Goal: Information Seeking & Learning: Learn about a topic

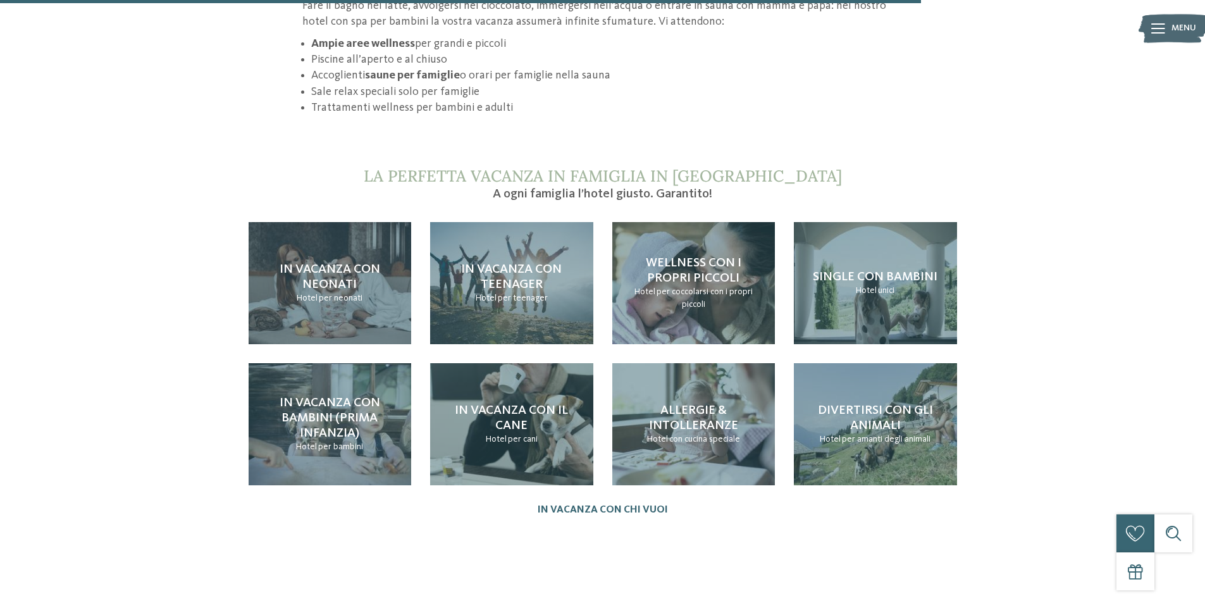
scroll to position [1455, 0]
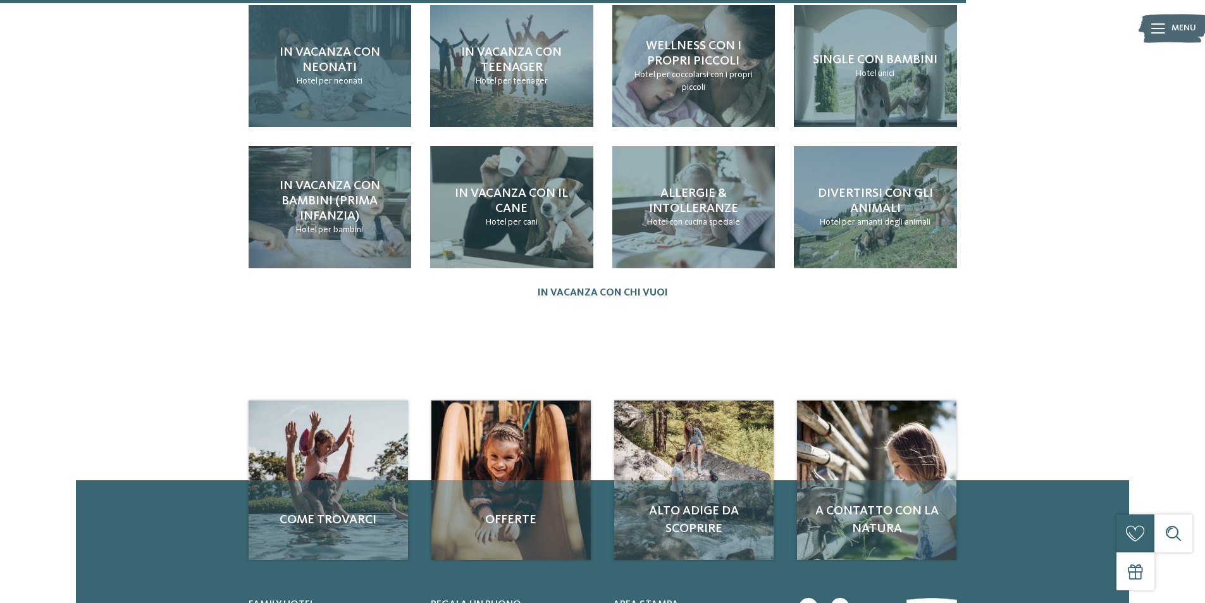
click at [356, 46] on span "In vacanza con neonati" at bounding box center [330, 60] width 101 height 28
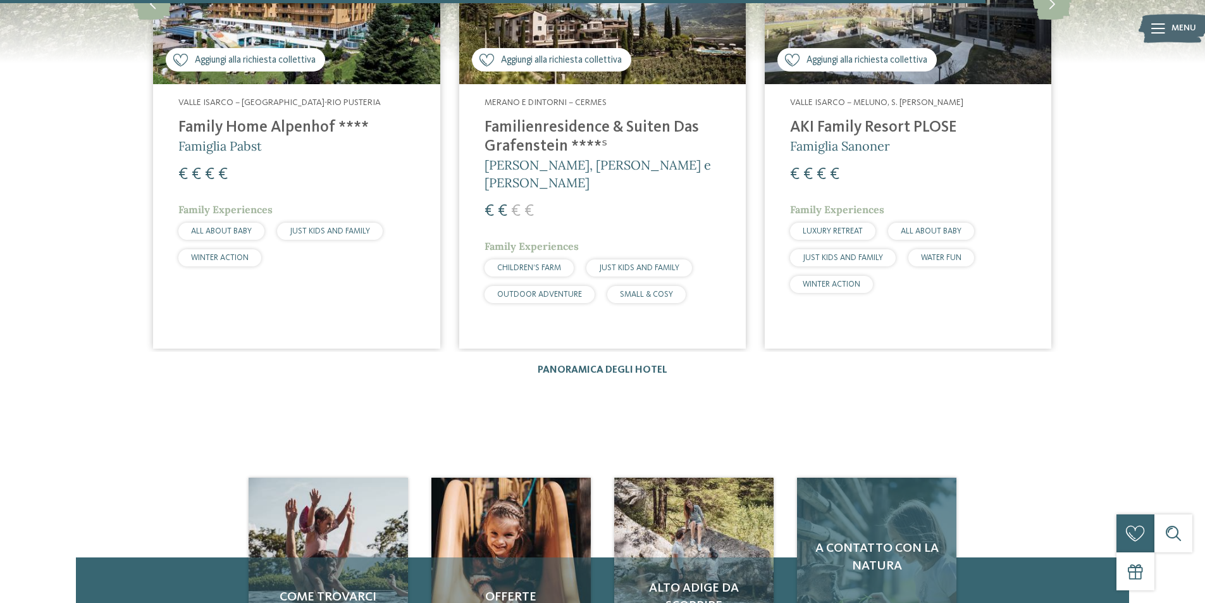
scroll to position [2027, 0]
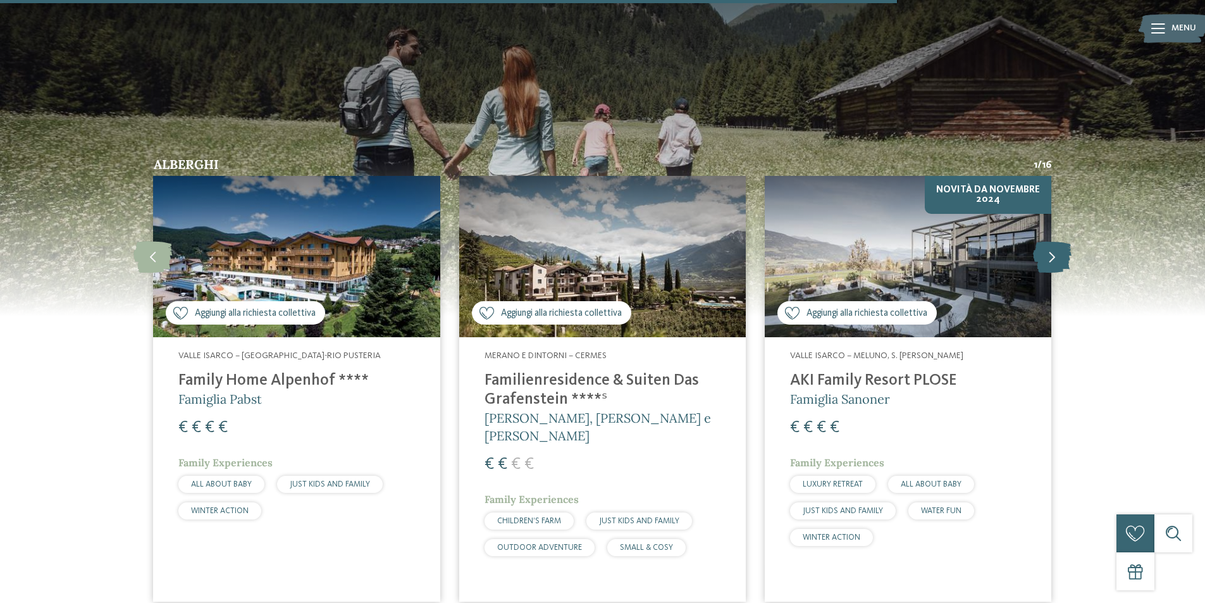
click at [1053, 245] on icon at bounding box center [1052, 256] width 39 height 32
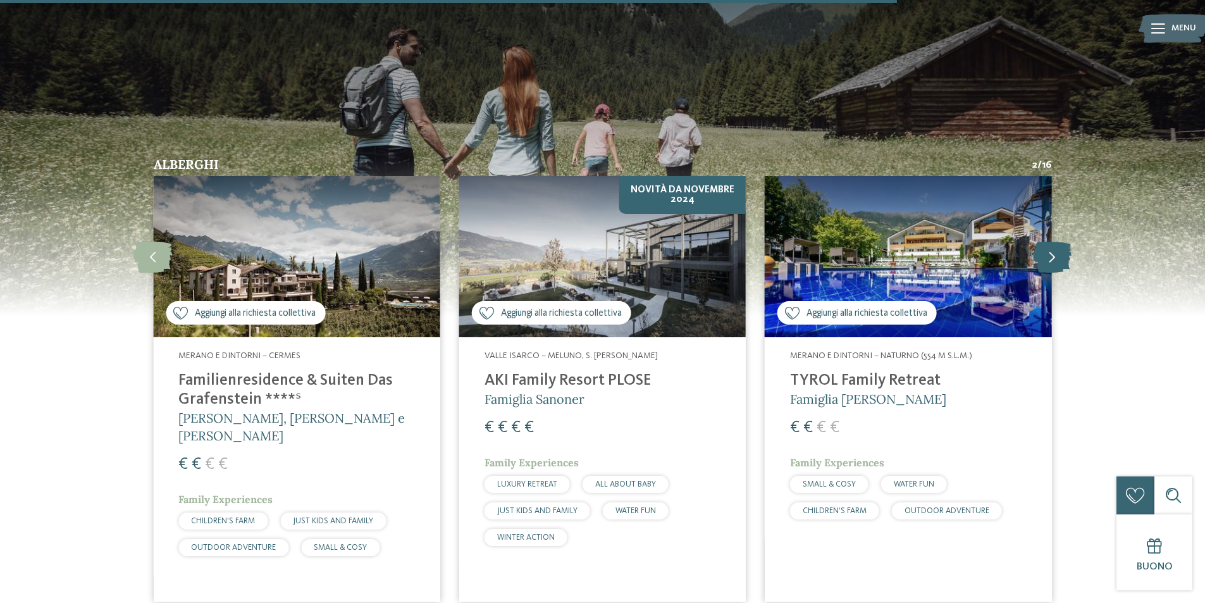
click at [1055, 243] on icon at bounding box center [1052, 256] width 39 height 32
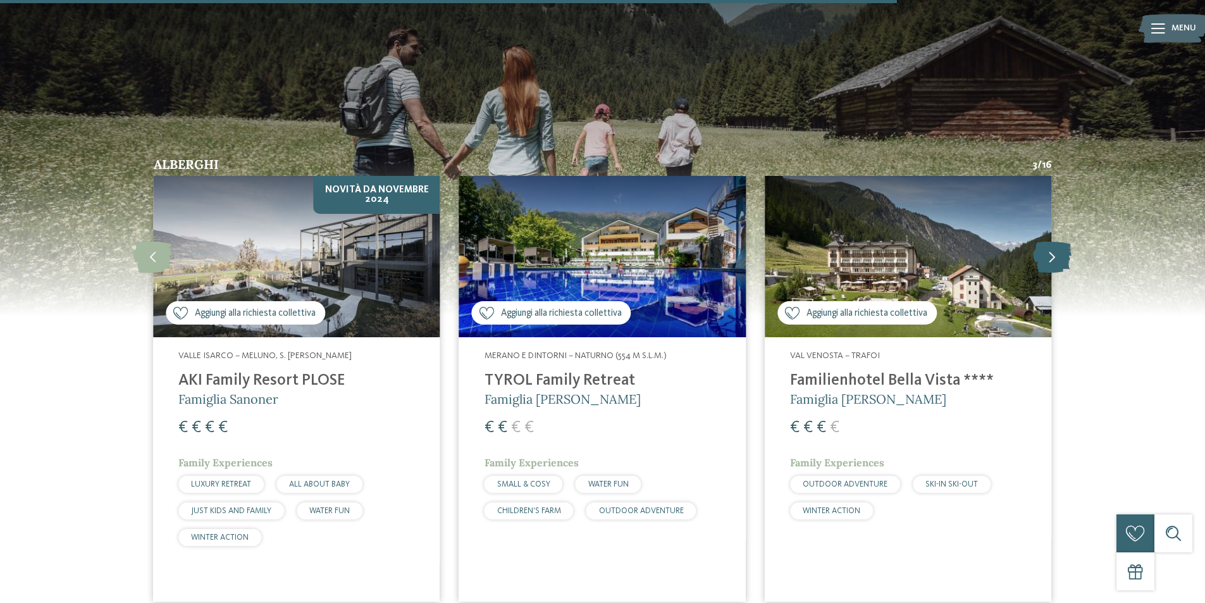
click at [1055, 242] on icon at bounding box center [1052, 256] width 39 height 32
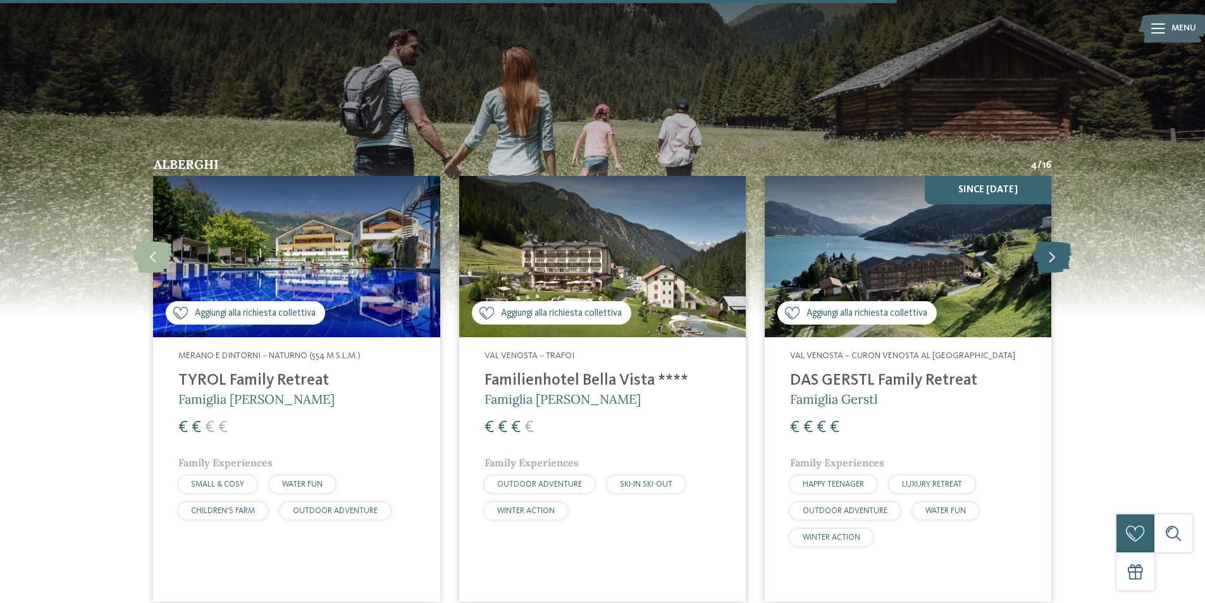
click at [1055, 242] on icon at bounding box center [1052, 256] width 39 height 32
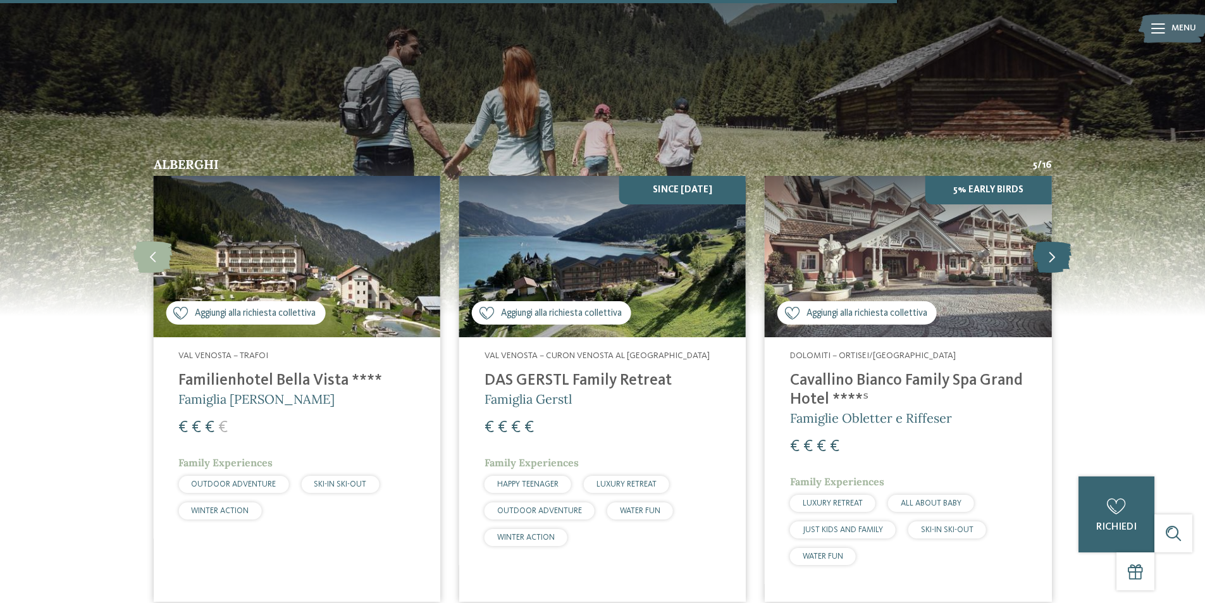
click at [1055, 242] on icon at bounding box center [1052, 256] width 39 height 32
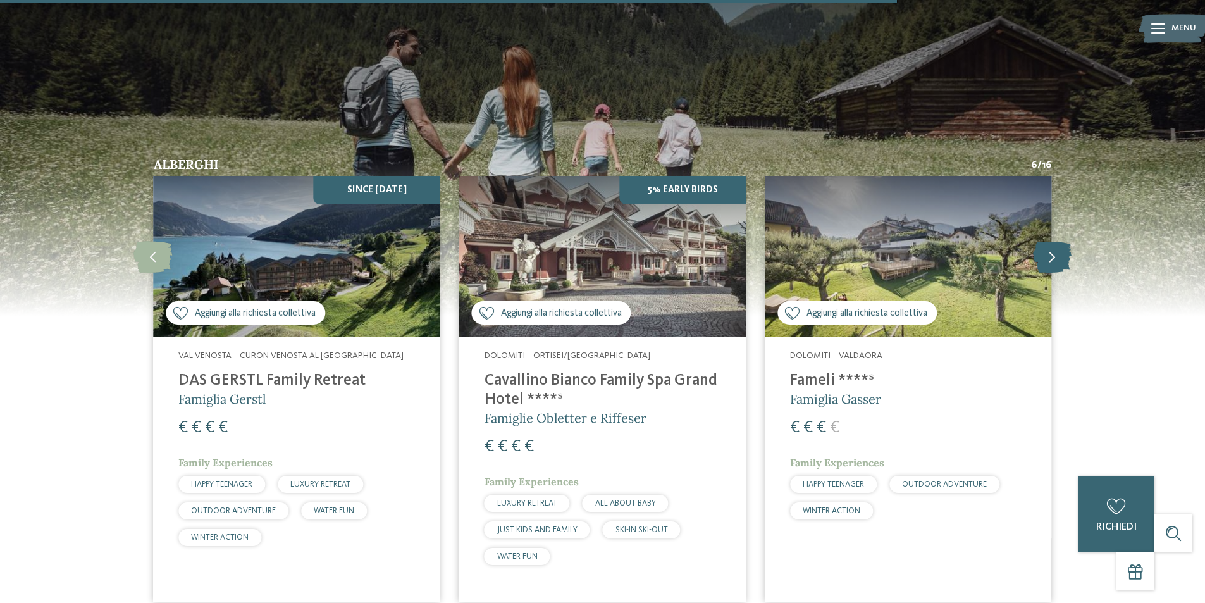
click at [1055, 242] on icon at bounding box center [1052, 256] width 39 height 32
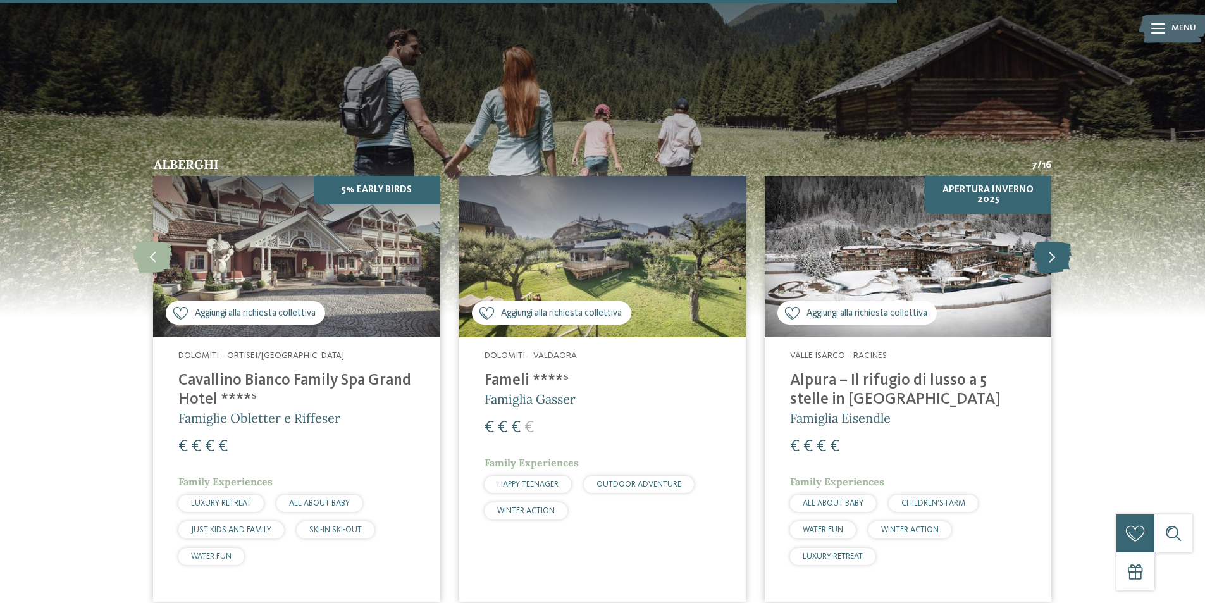
click at [1055, 242] on icon at bounding box center [1052, 256] width 39 height 32
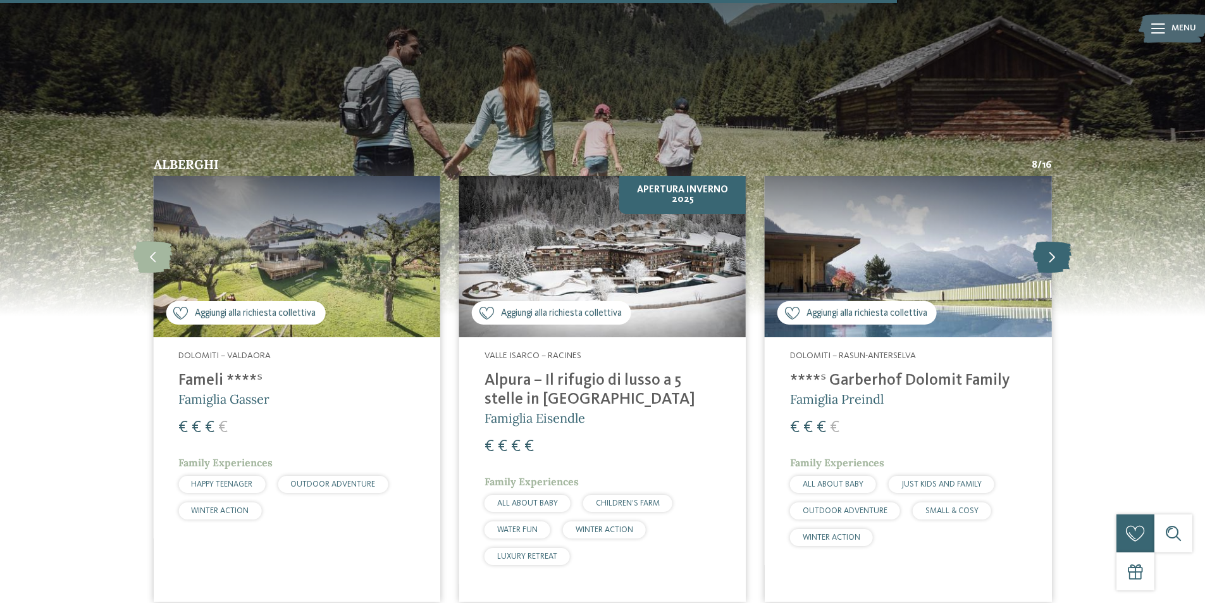
click at [1046, 247] on icon at bounding box center [1052, 256] width 39 height 32
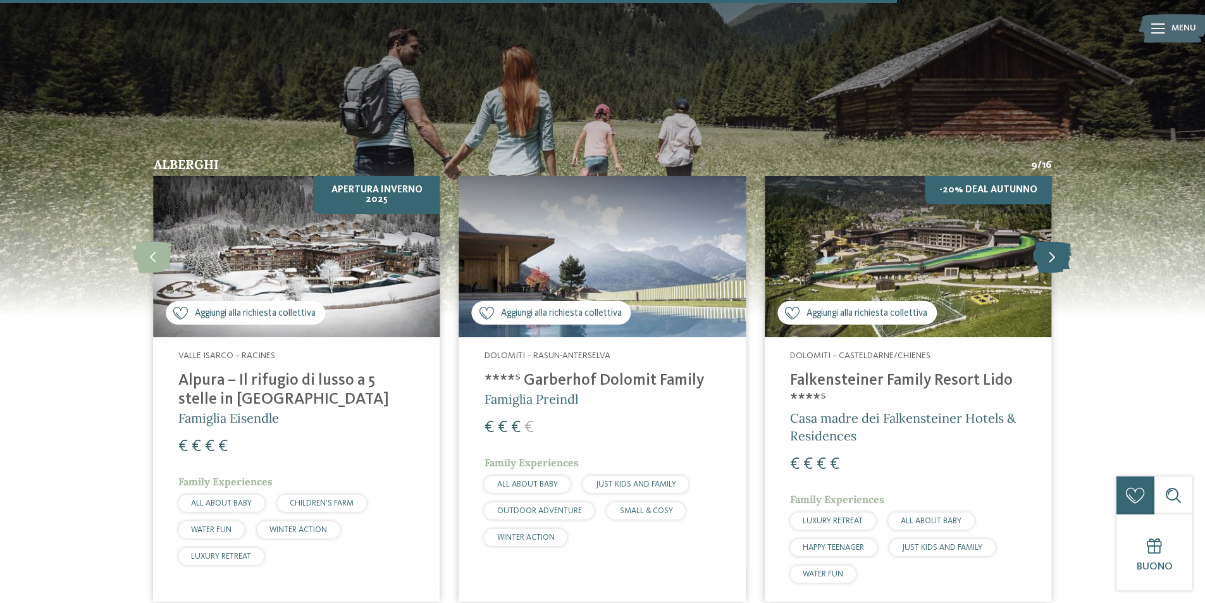
click at [1044, 245] on icon at bounding box center [1052, 256] width 39 height 32
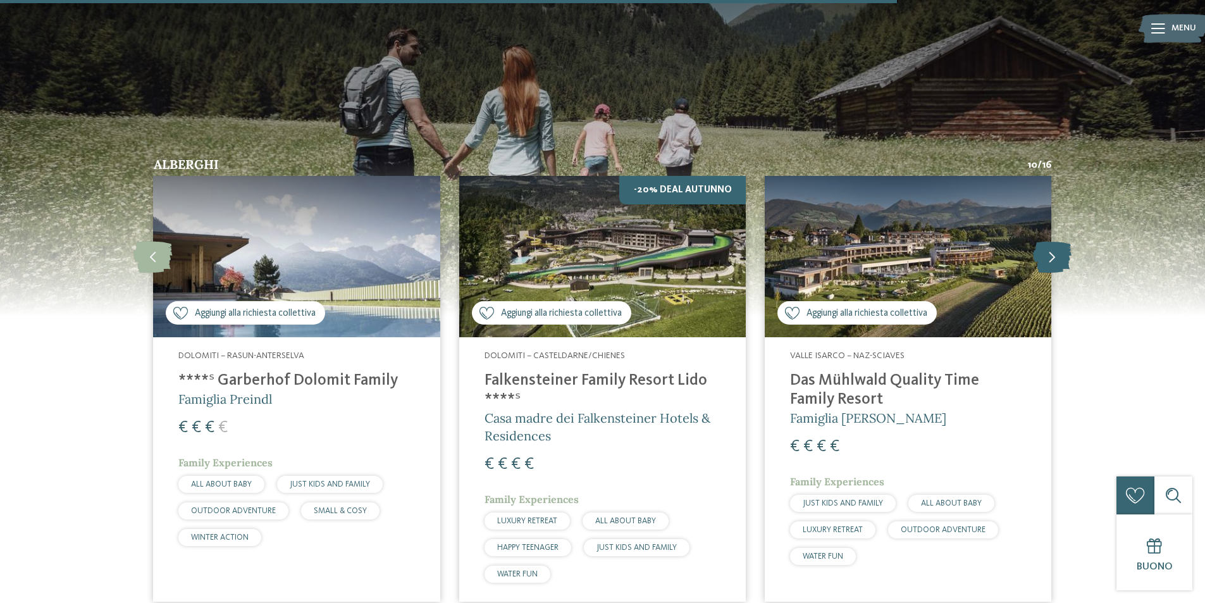
click at [1044, 245] on icon at bounding box center [1052, 256] width 39 height 32
